Goal: Task Accomplishment & Management: Manage account settings

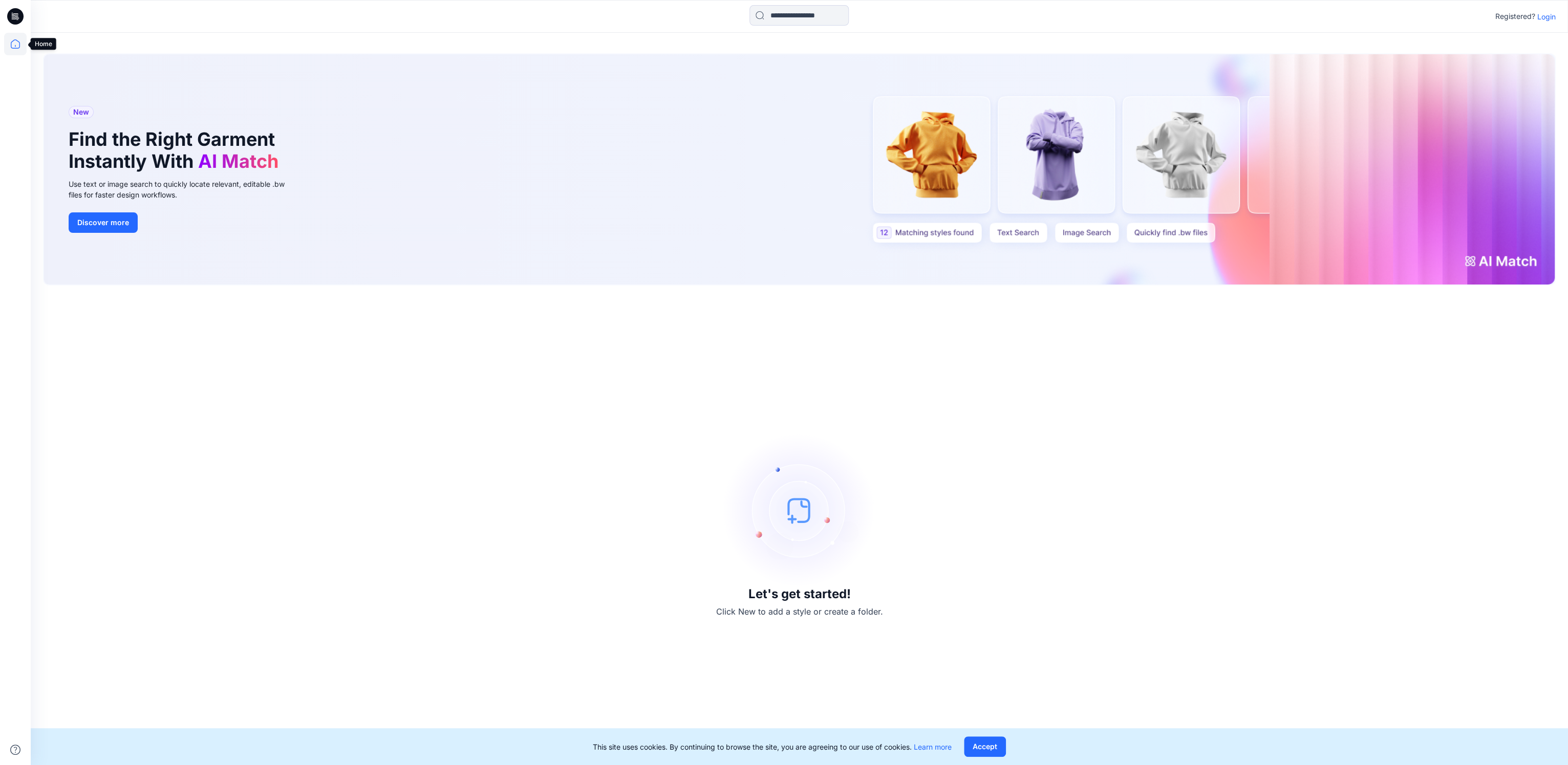
click at [17, 47] on icon at bounding box center [15, 44] width 23 height 23
click at [17, 13] on icon at bounding box center [15, 16] width 16 height 16
click at [18, 47] on icon at bounding box center [15, 44] width 23 height 23
click at [17, 42] on icon at bounding box center [15, 44] width 23 height 23
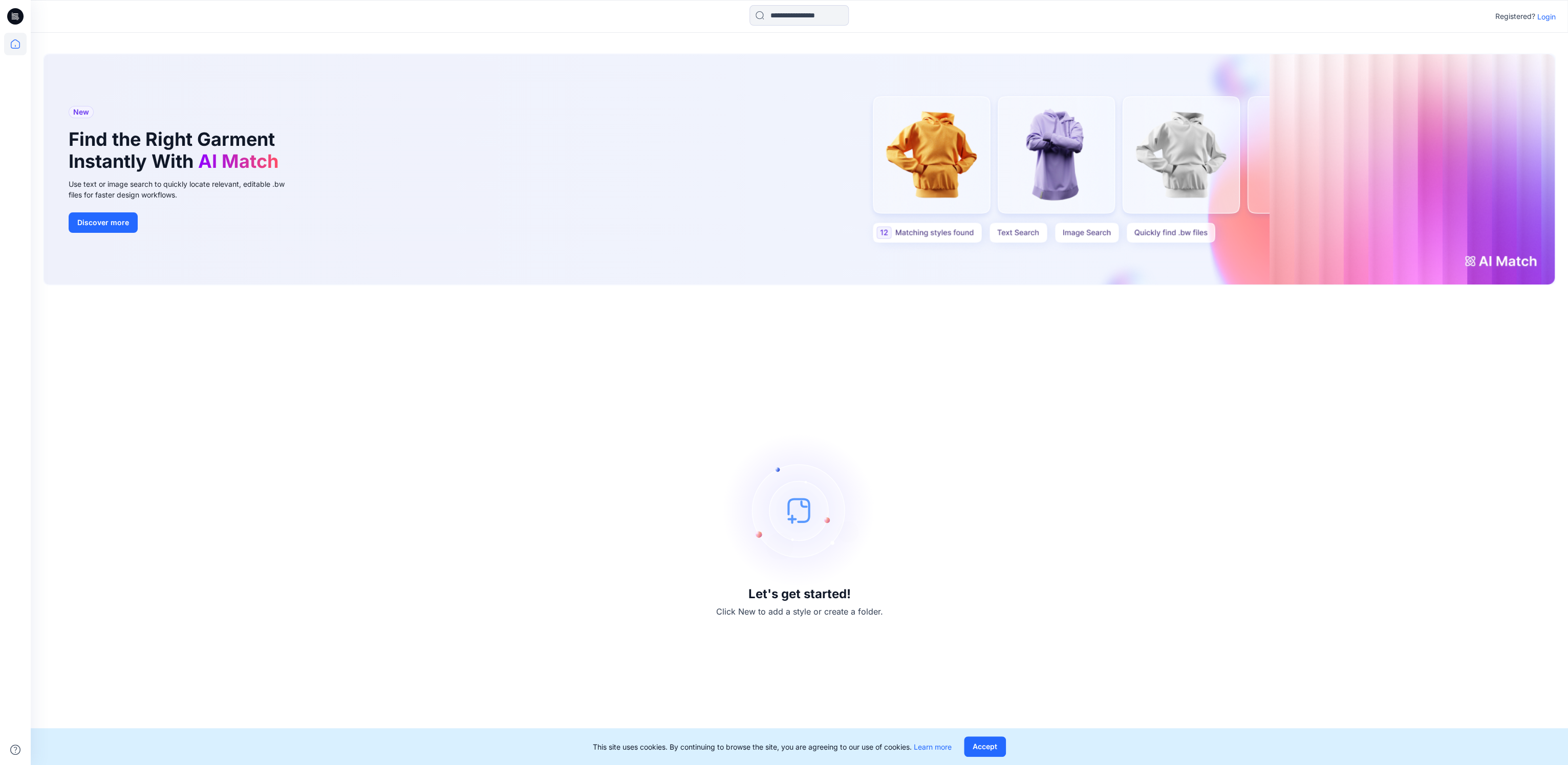
click at [17, 42] on icon at bounding box center [15, 44] width 23 height 23
click at [1543, 16] on p "Login" at bounding box center [1547, 17] width 18 height 11
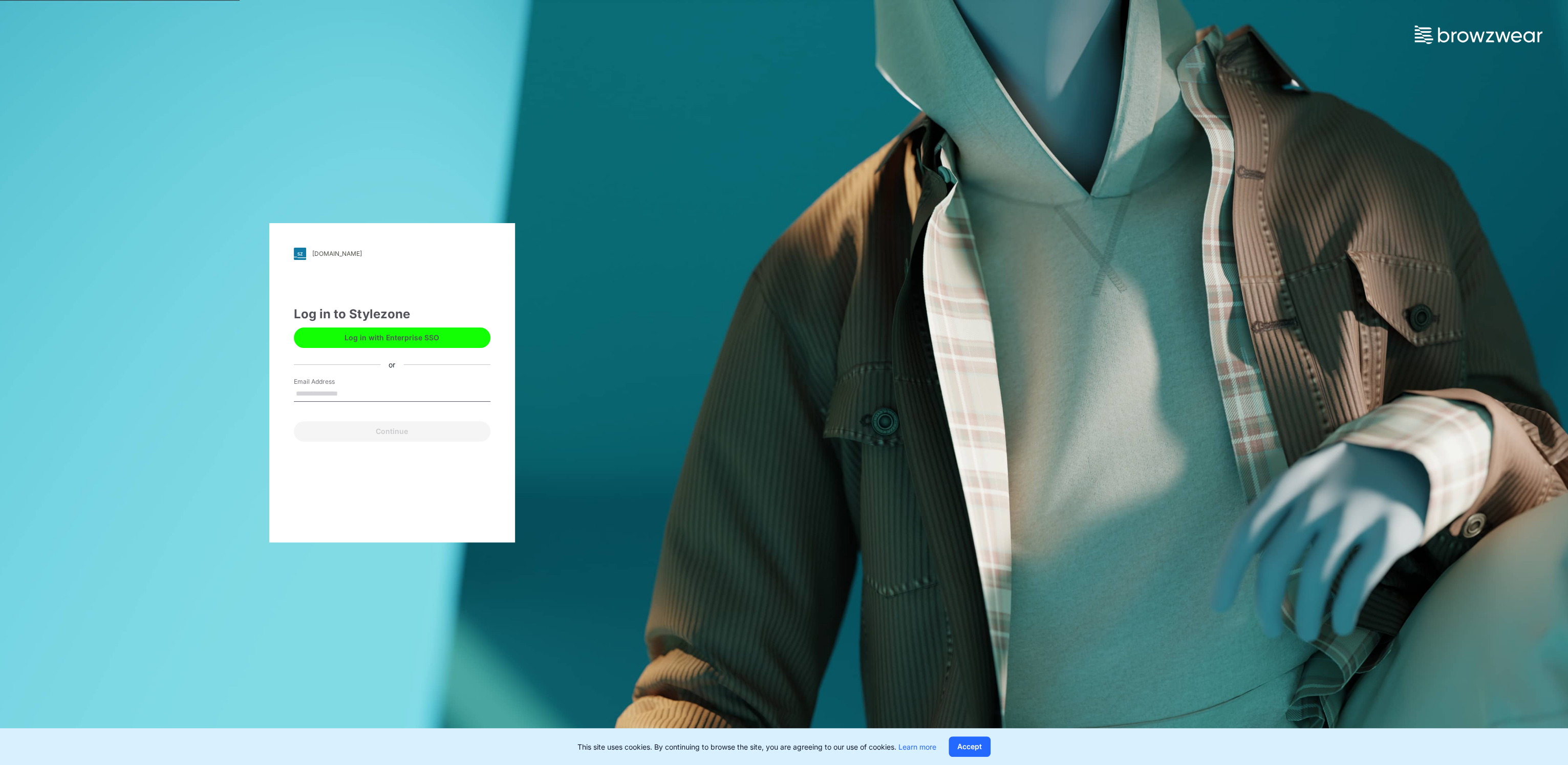
click at [379, 391] on input "Email Address" at bounding box center [392, 394] width 197 height 15
type input "**********"
click at [370, 423] on button "Continue" at bounding box center [392, 431] width 197 height 21
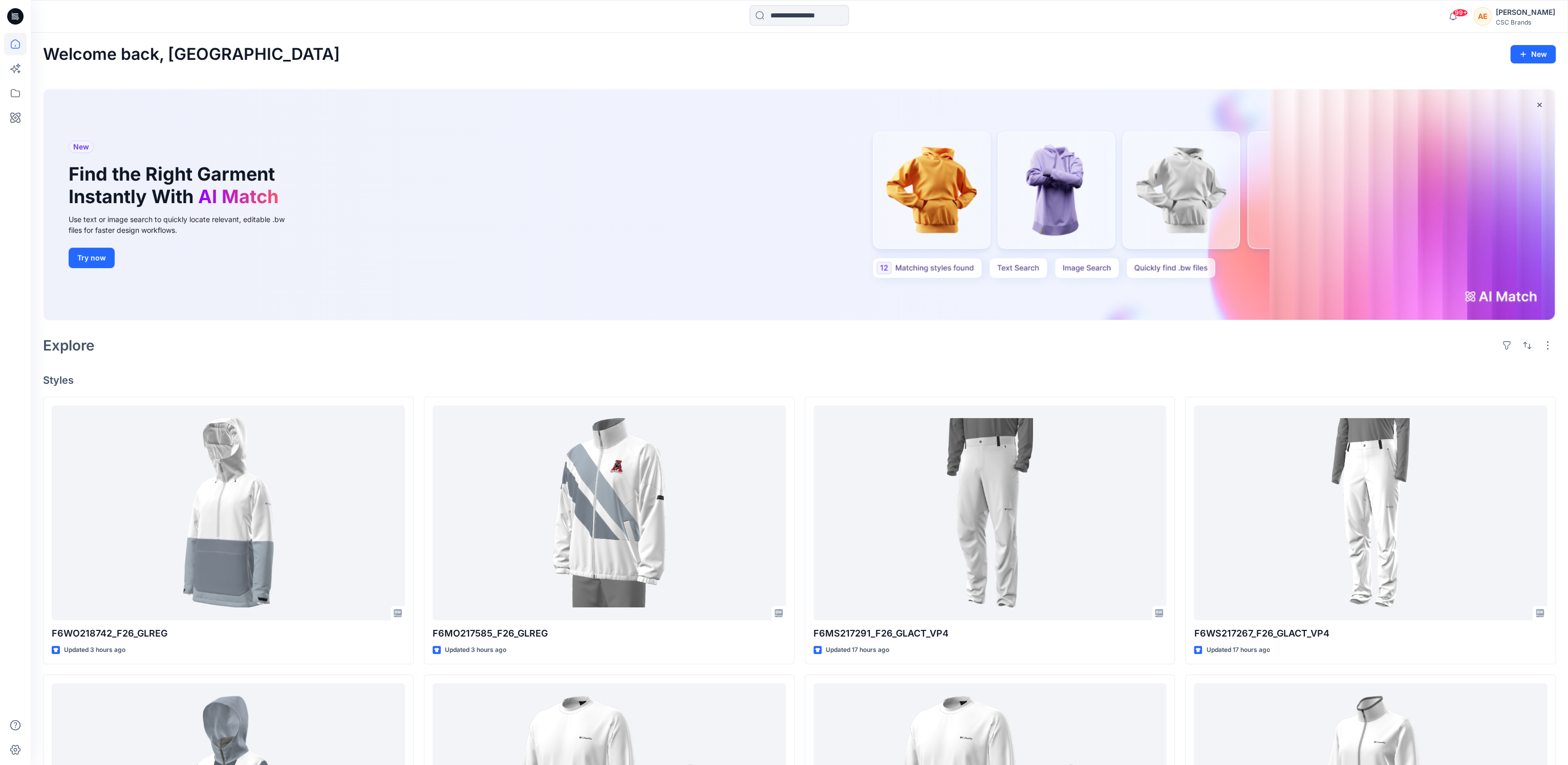
click at [365, 334] on div "Explore" at bounding box center [799, 345] width 1513 height 24
click at [16, 44] on icon at bounding box center [15, 44] width 23 height 23
click at [21, 93] on icon at bounding box center [15, 93] width 23 height 23
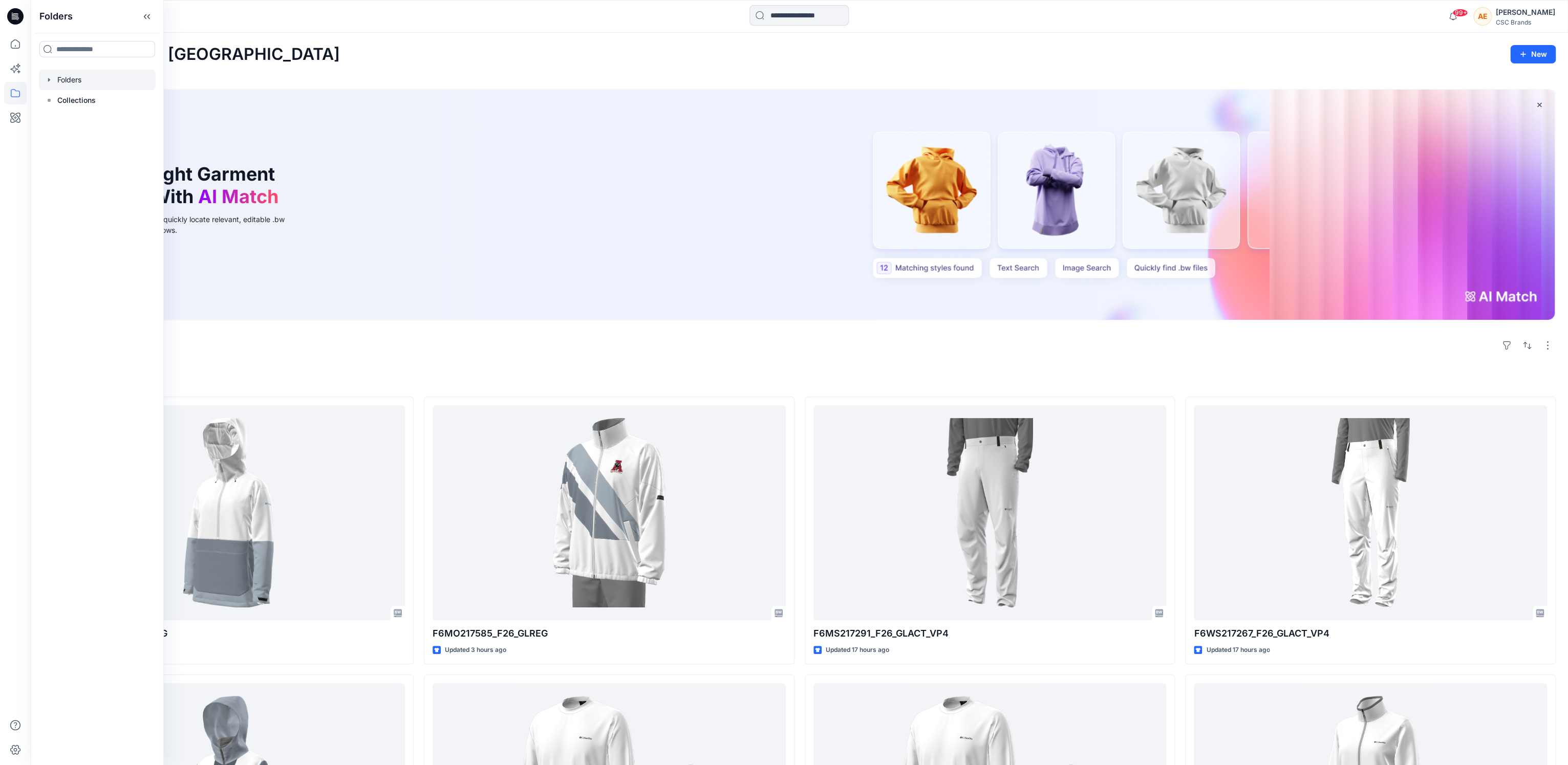
click at [76, 74] on div at bounding box center [97, 80] width 117 height 21
